Goal: Find specific fact: Find specific fact

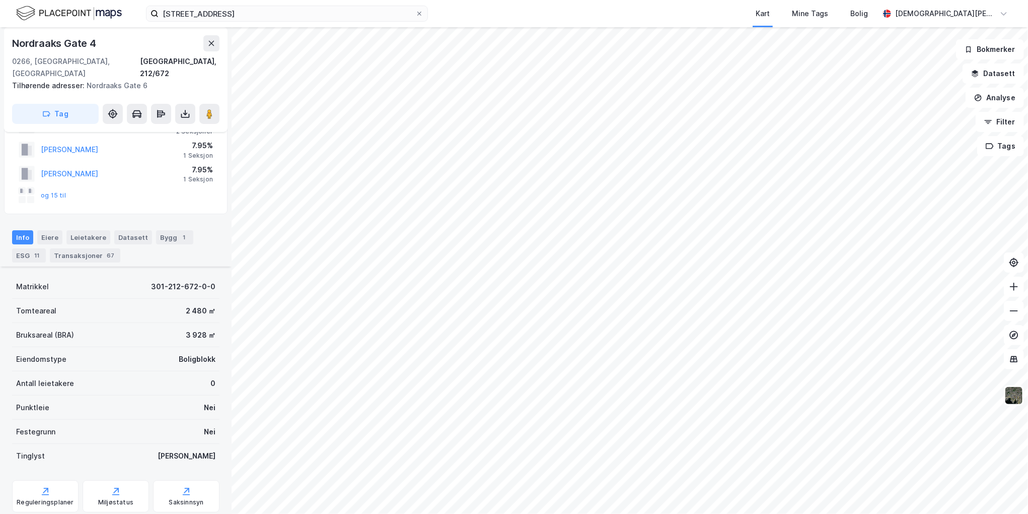
scroll to position [47, 0]
click at [100, 249] on div "Transaksjoner 67" at bounding box center [85, 256] width 70 height 14
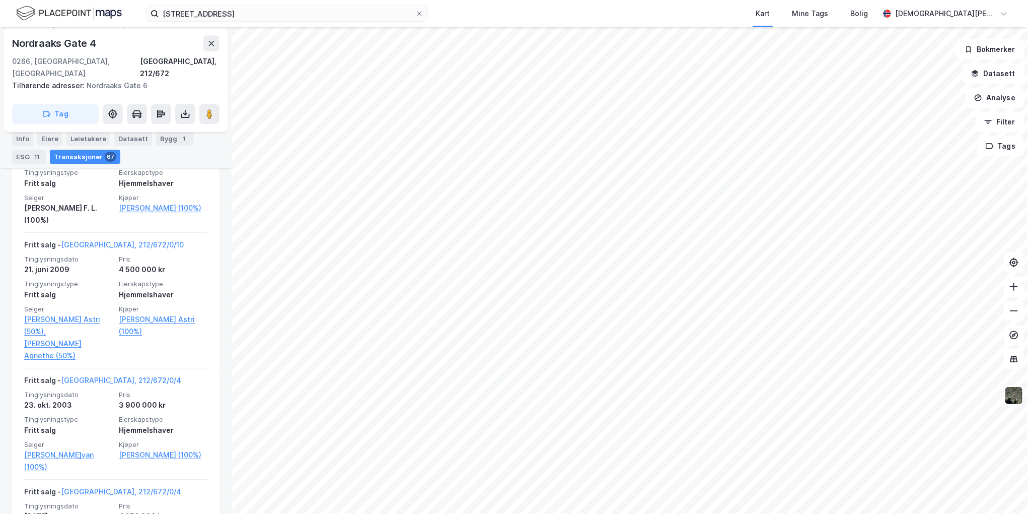
scroll to position [4683, 0]
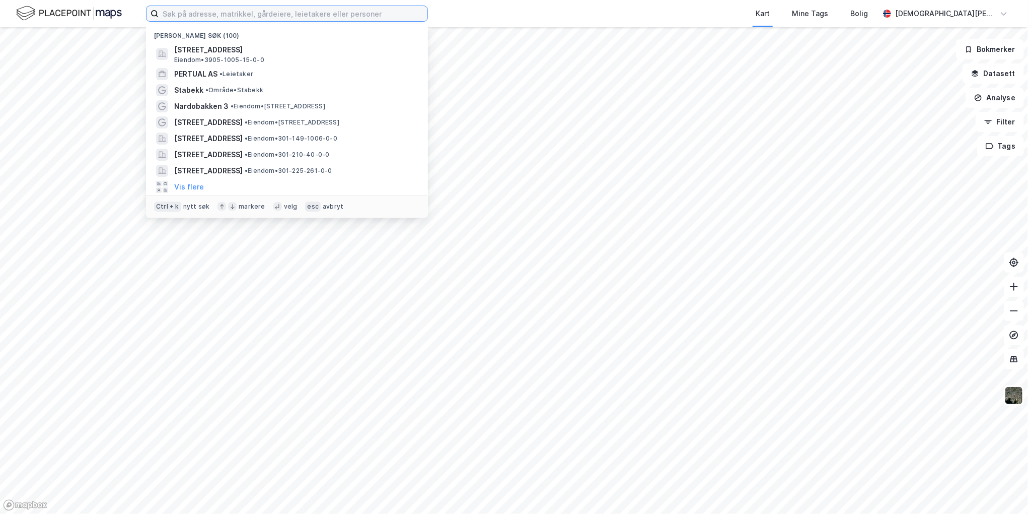
click at [238, 14] on input at bounding box center [293, 13] width 269 height 15
paste input "nanna astri thrane"
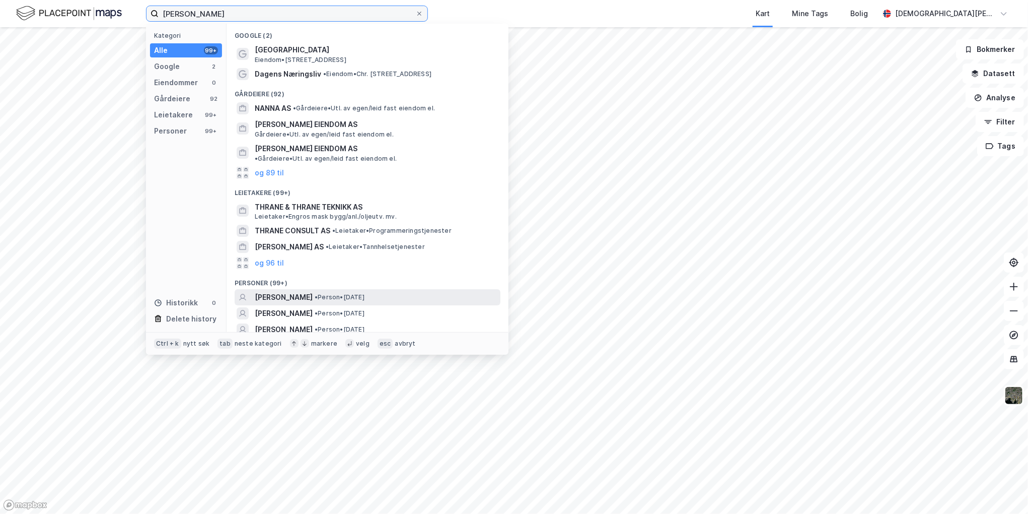
type input "nanna astri thrane"
click at [310, 291] on span "NANNA ASTRI THRANE" at bounding box center [284, 297] width 58 height 12
